Goal: Task Accomplishment & Management: Complete application form

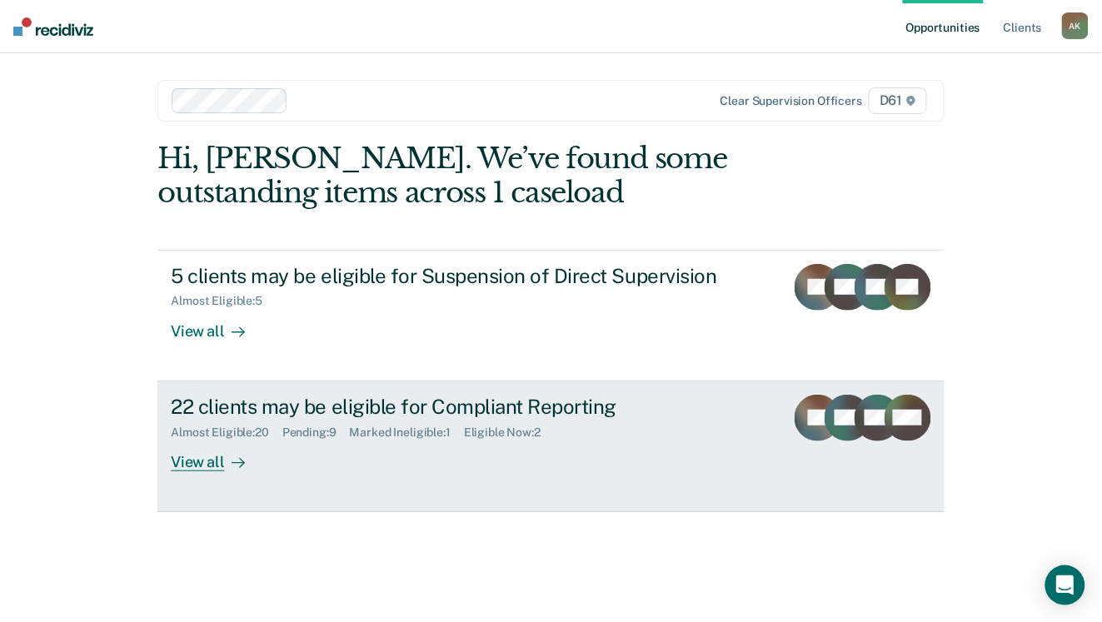
click at [550, 431] on div "Eligible Now : 2" at bounding box center [509, 433] width 90 height 14
click at [317, 456] on div "22 clients may be eligible for Compliant Reporting Almost Eligible : 20 Pending…" at bounding box center [483, 433] width 625 height 77
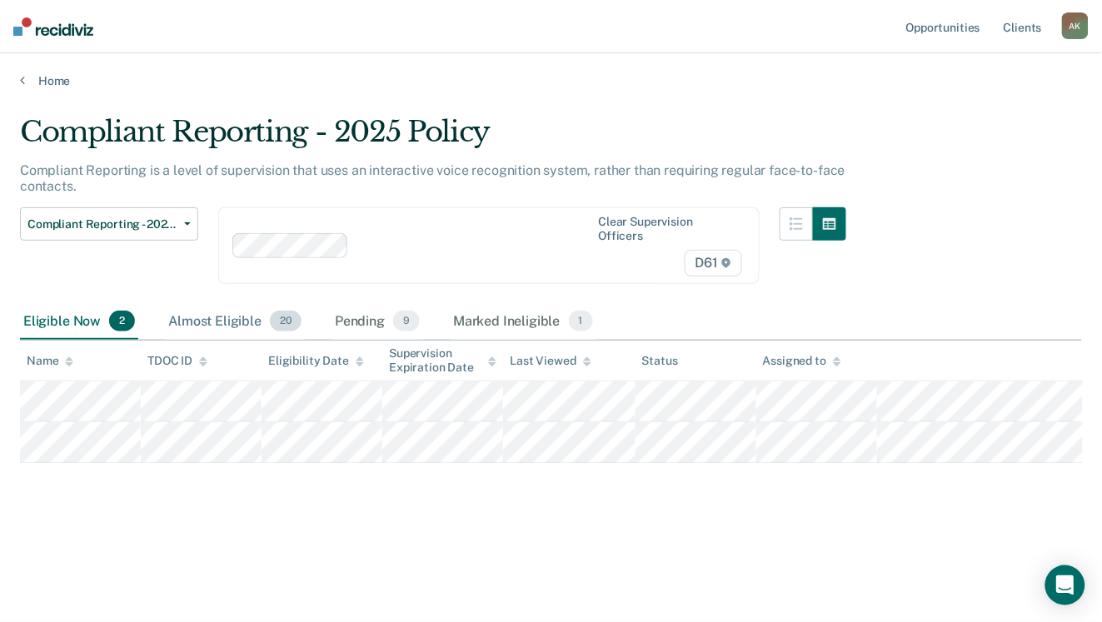
click at [229, 304] on div "Almost Eligible 20" at bounding box center [235, 322] width 140 height 37
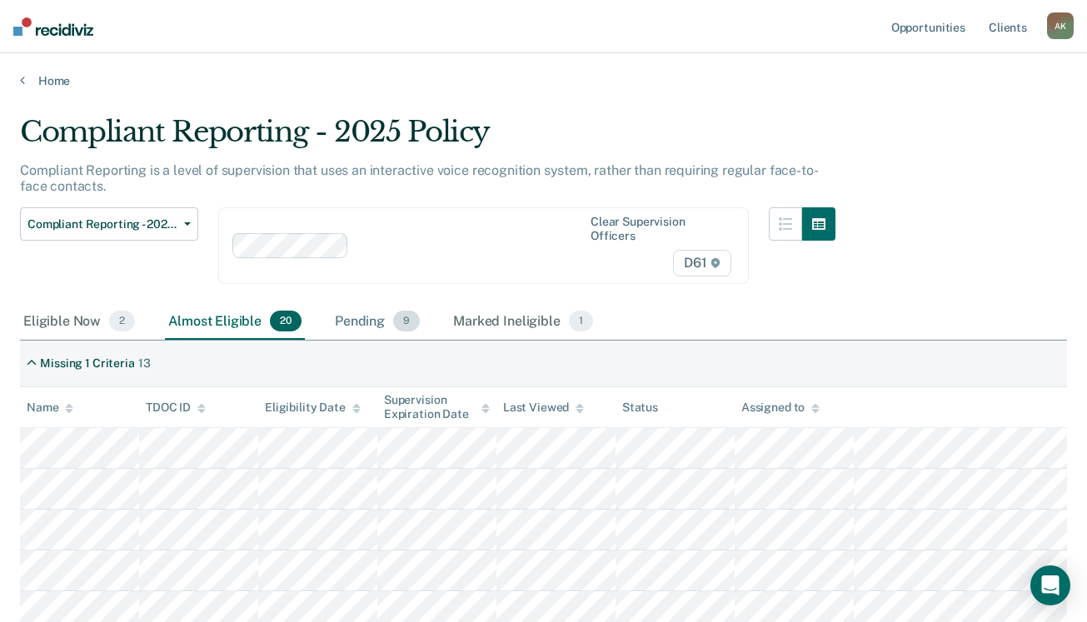
click at [363, 304] on div "Pending 9" at bounding box center [378, 322] width 92 height 37
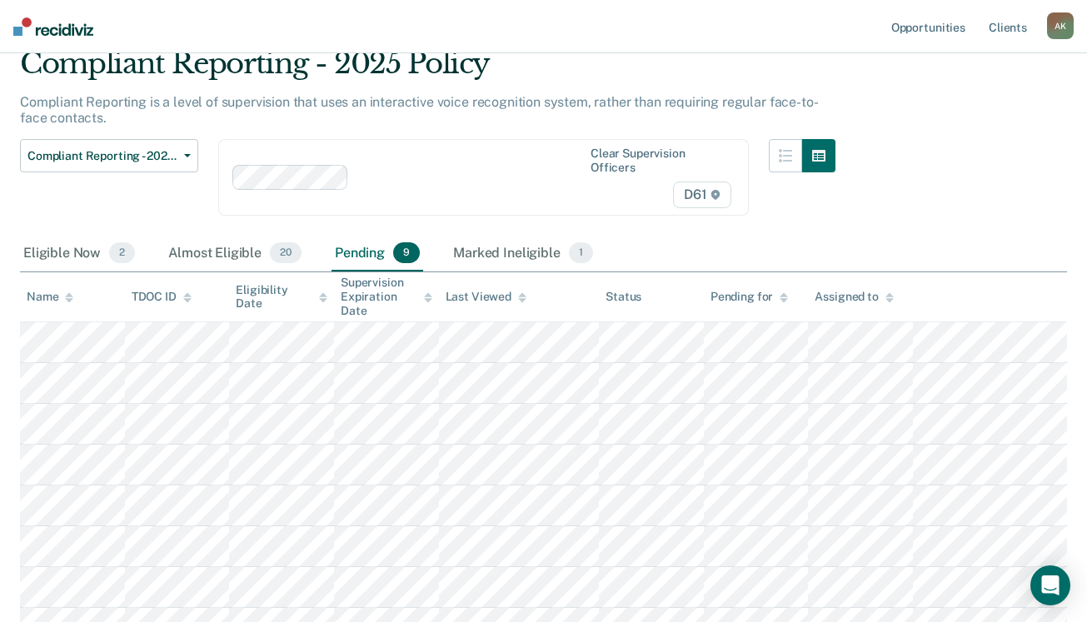
scroll to position [104, 0]
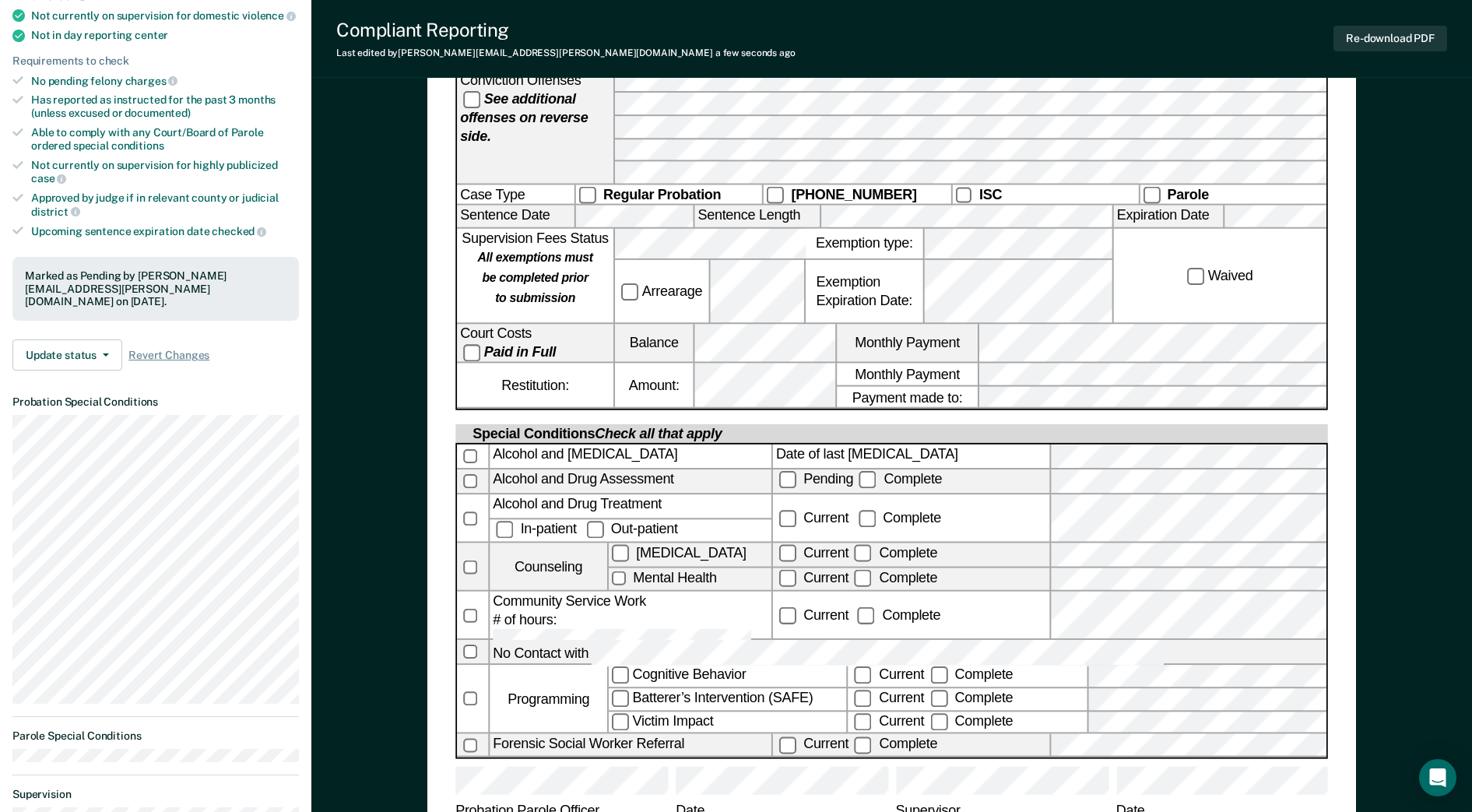
scroll to position [390, 0]
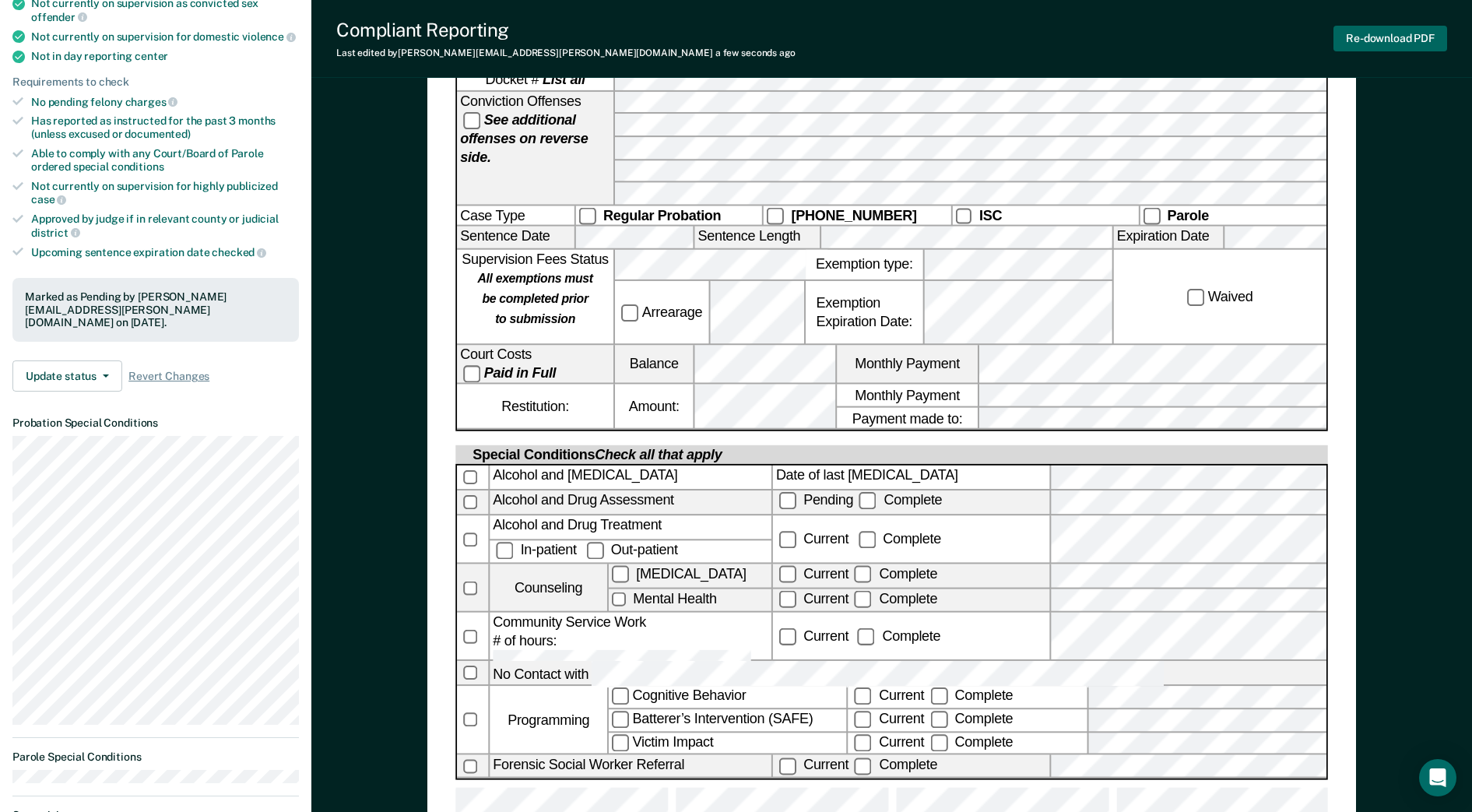
click at [1029, 41] on button "Re-download PDF" at bounding box center [1391, 37] width 114 height 25
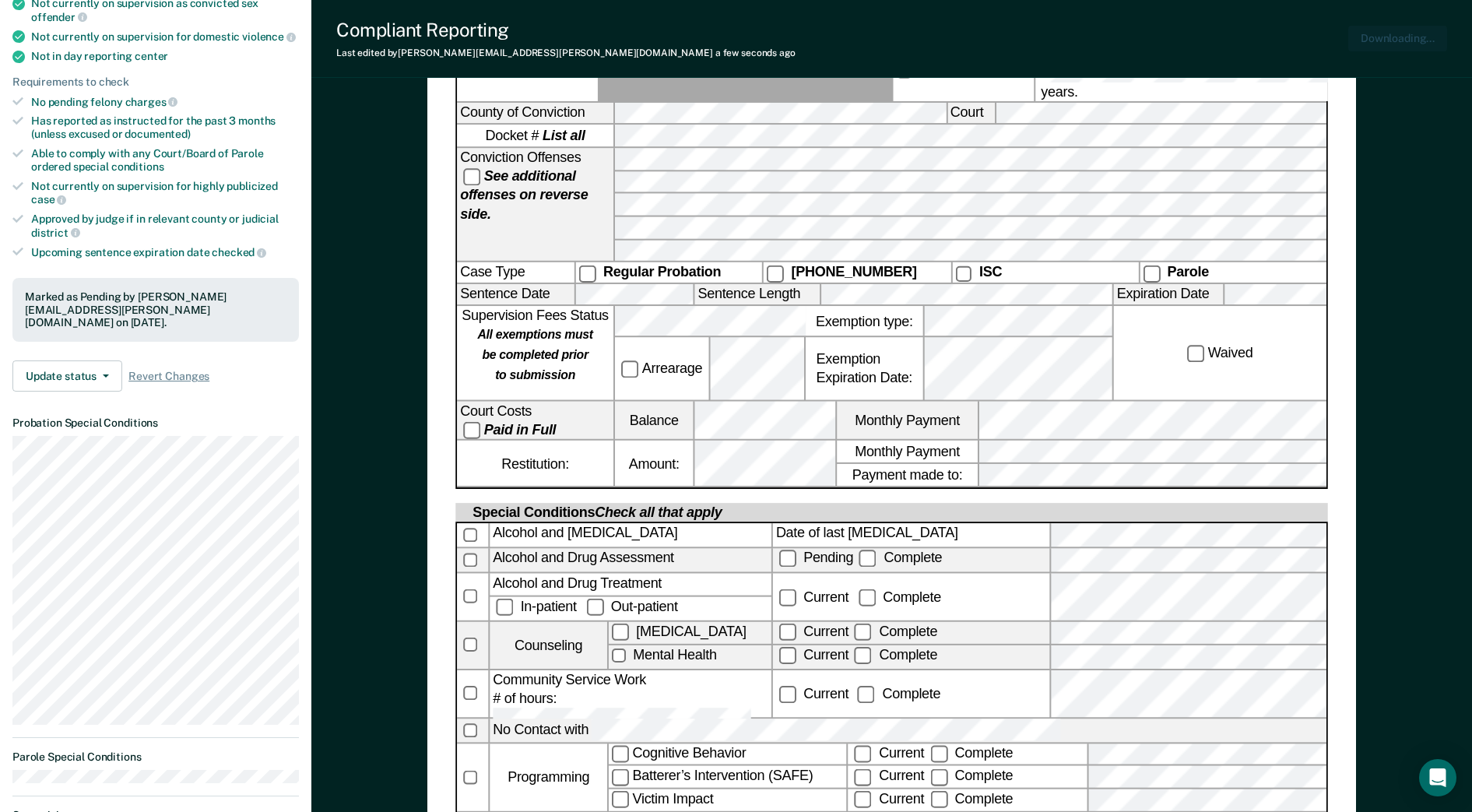
scroll to position [0, 0]
